Goal: Navigation & Orientation: Go to known website

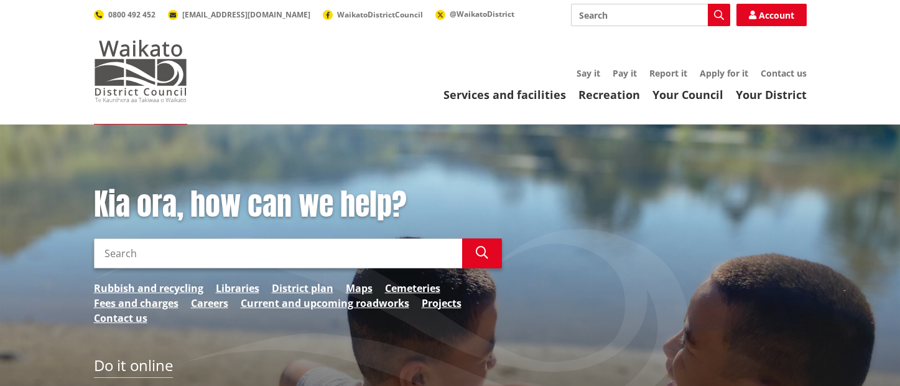
click at [166, 70] on img at bounding box center [140, 71] width 93 height 62
click at [168, 72] on img at bounding box center [140, 71] width 93 height 62
